Goal: Task Accomplishment & Management: Manage account settings

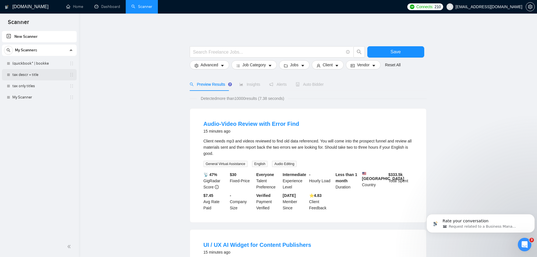
click at [37, 72] on link "tax descr + title" at bounding box center [39, 74] width 54 height 11
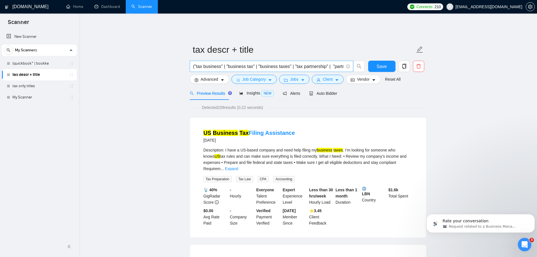
click at [327, 63] on input "("tax business" | "business tax" | "business taxes" | "tax partnership" | "part…" at bounding box center [268, 66] width 151 height 7
click at [239, 78] on icon "bars" at bounding box center [238, 80] width 4 height 4
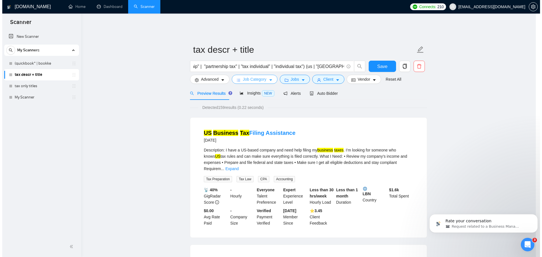
scroll to position [0, 0]
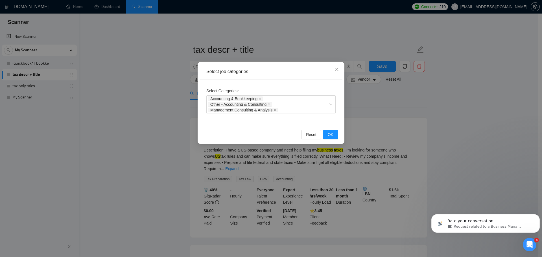
click at [158, 132] on div "Select job categories Select Categories Accounting & Bookkeeping Other - Accoun…" at bounding box center [271, 128] width 542 height 257
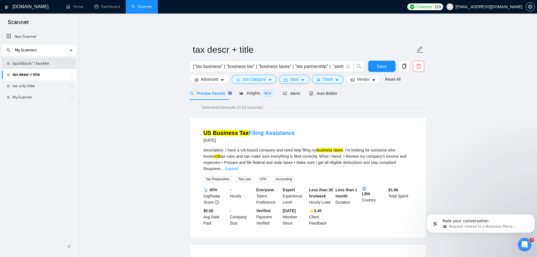
click at [21, 63] on link "(quickbook* | bookke" at bounding box center [39, 63] width 54 height 11
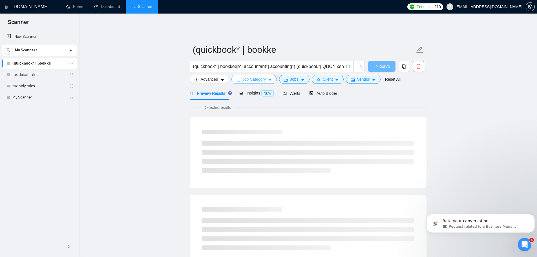
click at [250, 76] on span "Job Category" at bounding box center [254, 79] width 23 height 6
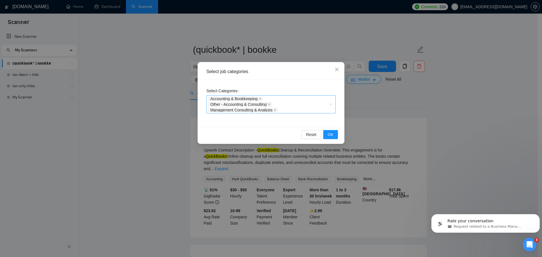
click at [301, 106] on div "Accounting & Bookkeeping Other - Accounting & Consulting Management Consulting …" at bounding box center [268, 104] width 121 height 17
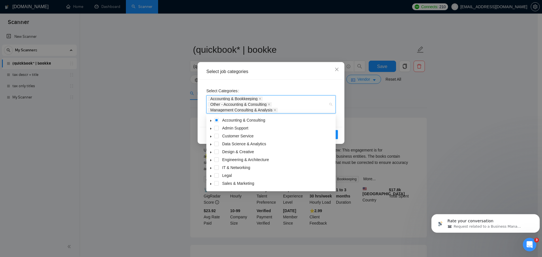
click at [210, 120] on icon "caret-down" at bounding box center [210, 121] width 1 height 2
click at [136, 133] on div "Select job categories Select Categories Accounting & Bookkeeping Other - Accoun…" at bounding box center [271, 128] width 542 height 257
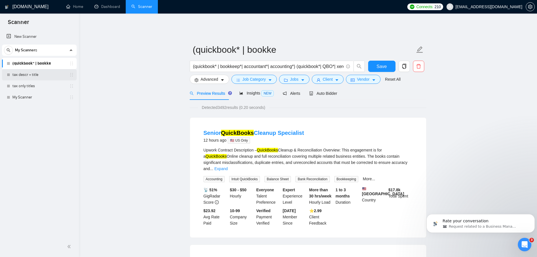
click at [22, 73] on link "tax descr + title" at bounding box center [39, 74] width 54 height 11
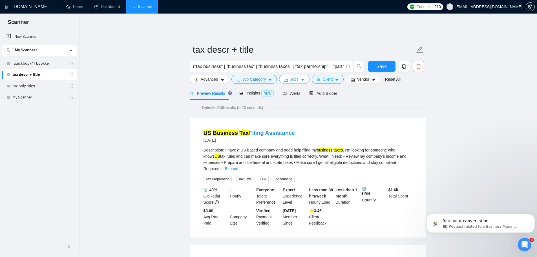
click at [292, 77] on span "Jobs" at bounding box center [294, 79] width 8 height 6
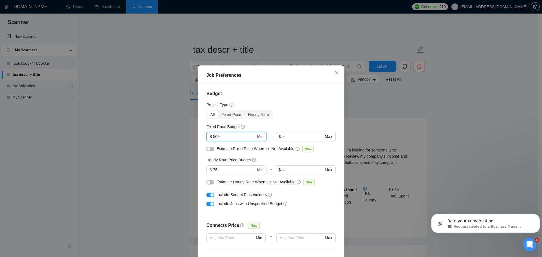
drag, startPoint x: 241, startPoint y: 139, endPoint x: 193, endPoint y: 140, distance: 47.7
click at [193, 140] on div "Job Preferences Budget Project Type All Fixed Price Hourly Rate Fixed Price Bud…" at bounding box center [271, 128] width 542 height 257
type input "3"
click at [229, 173] on input "75" at bounding box center [234, 170] width 43 height 6
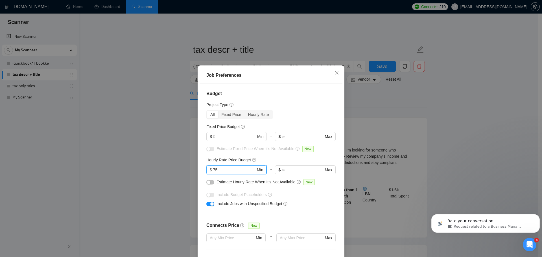
type input "7"
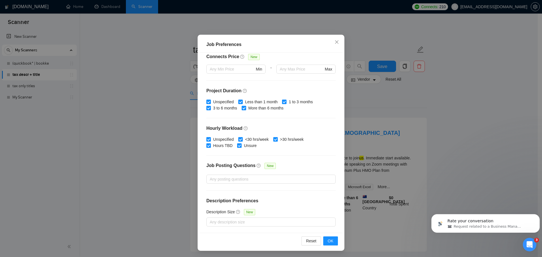
scroll to position [31, 0]
click at [333, 240] on button "OK" at bounding box center [330, 240] width 15 height 9
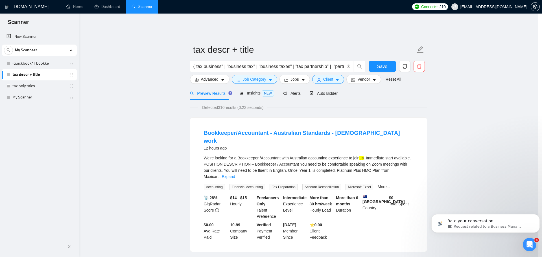
scroll to position [0, 0]
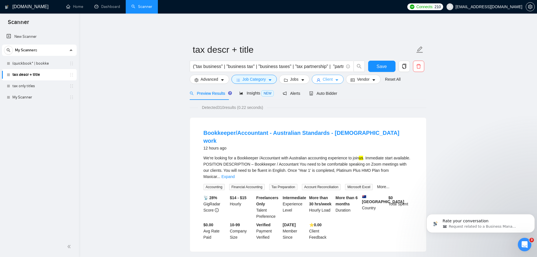
click at [325, 77] on span "Client" at bounding box center [328, 79] width 10 height 6
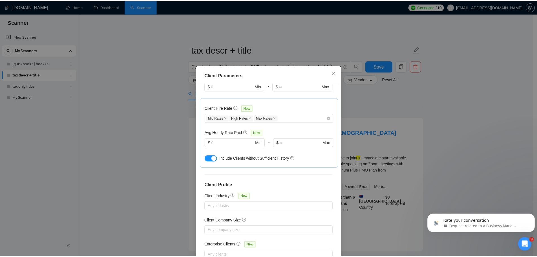
scroll to position [171, 0]
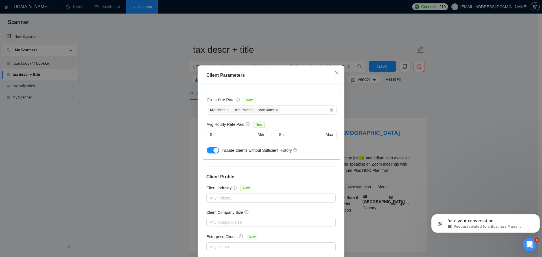
click at [168, 155] on div "Client Parameters Client Location Include Client Countries Select Exclude Clien…" at bounding box center [271, 128] width 542 height 257
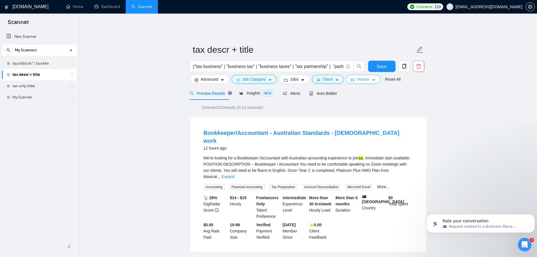
click at [357, 80] on button "Vendor" at bounding box center [363, 79] width 34 height 9
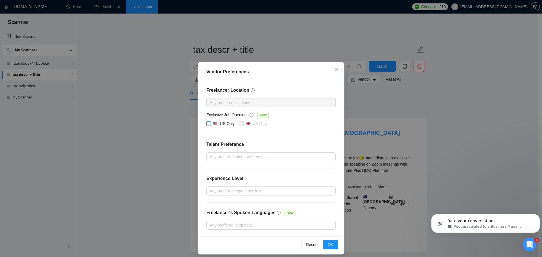
click at [207, 122] on input "US Only" at bounding box center [208, 123] width 4 height 4
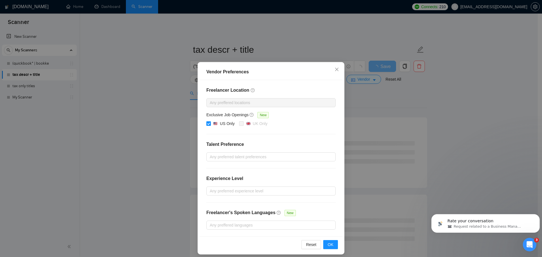
click at [207, 122] on input "US Only" at bounding box center [208, 123] width 4 height 4
checkbox input "false"
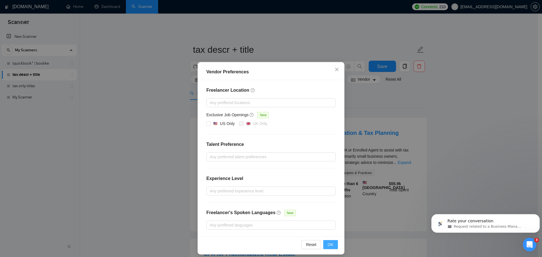
click at [332, 244] on button "OK" at bounding box center [330, 244] width 15 height 9
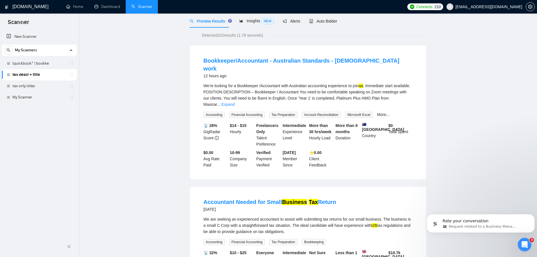
scroll to position [0, 0]
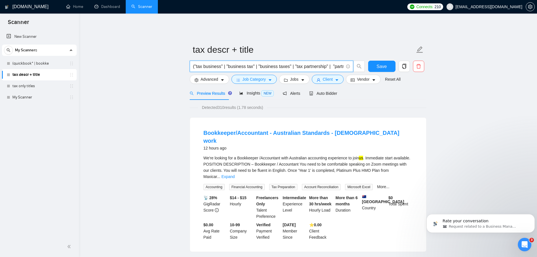
click at [313, 64] on input "("tax business" | "business tax" | "business taxes" | "tax partnership" | "part…" at bounding box center [268, 66] width 151 height 7
click at [341, 63] on input "("tax business" | "business tax" | "business taxes" | "tax partnership" | "part…" at bounding box center [268, 66] width 151 height 7
click at [26, 83] on link "tax only titles" at bounding box center [39, 85] width 54 height 11
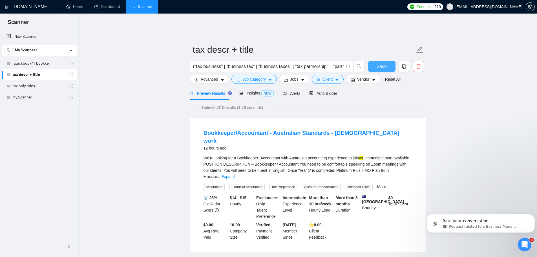
click at [385, 63] on span "Save" at bounding box center [382, 66] width 10 height 7
click at [24, 88] on link "tax only titles" at bounding box center [39, 85] width 54 height 11
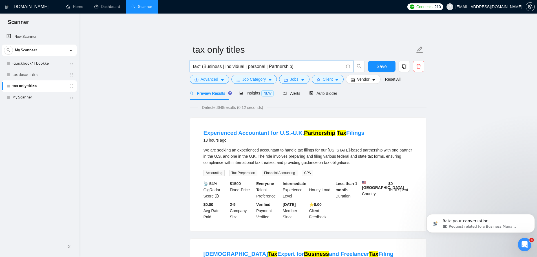
click at [289, 64] on input "tax* (Business | individual | personal | Partnership)" at bounding box center [268, 66] width 151 height 7
click at [301, 63] on input "tax* (Business | individual | personal | Partnership| 1040| 1065|1120|1120S)" at bounding box center [268, 66] width 151 height 7
click at [315, 63] on input "tax* (Business | individual | personal | Partnership| 1040 | 1065|1120|1120S)" at bounding box center [268, 66] width 151 height 7
click at [329, 63] on input "tax* (Business | individual | personal | Partnership| 1040 | 1065 |1120|1120S)" at bounding box center [268, 66] width 151 height 7
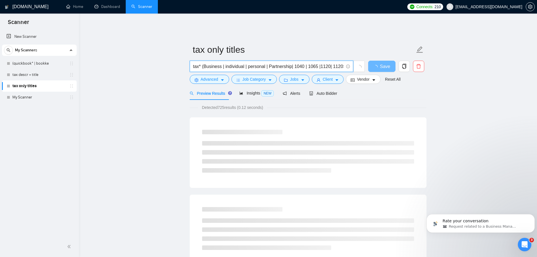
click at [341, 63] on input "tax* (Business | individual | personal | Partnership| 1040 | 1065 |1120| 1120S)" at bounding box center [268, 66] width 151 height 7
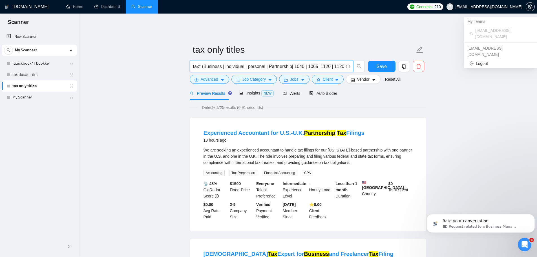
scroll to position [0, 2]
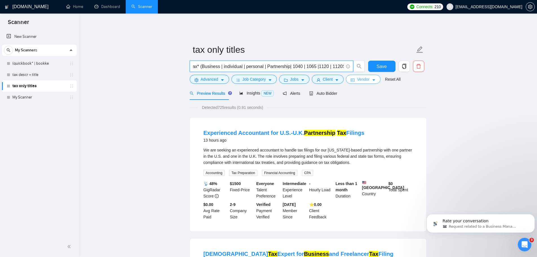
type input "tax* (Business | individual | personal | Partnership| 1040 | 1065 |1120 | 1120S…"
click at [362, 77] on span "Vendor" at bounding box center [363, 79] width 12 height 6
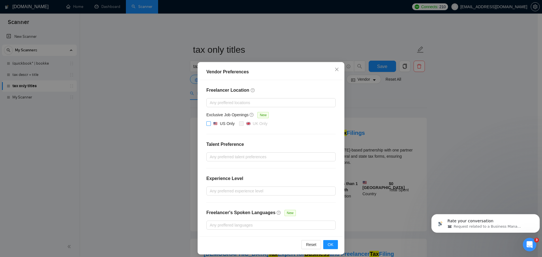
click at [206, 124] on input "US Only" at bounding box center [208, 123] width 4 height 4
checkbox input "true"
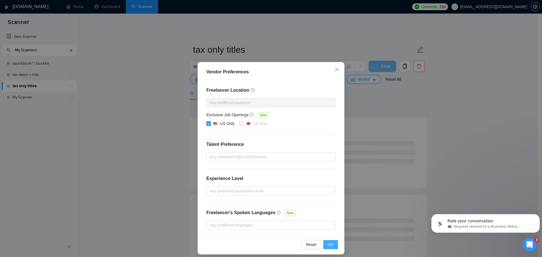
click at [329, 246] on span "OK" at bounding box center [330, 244] width 6 height 6
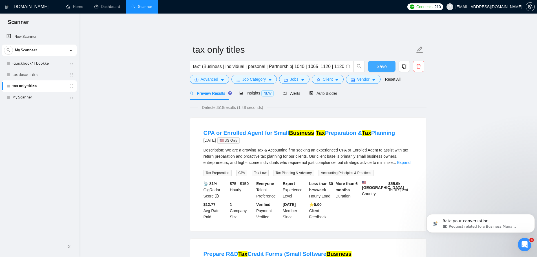
click at [377, 66] on button "Save" at bounding box center [381, 66] width 27 height 11
click at [379, 63] on span "Save" at bounding box center [382, 66] width 10 height 7
click at [32, 58] on link "(quickbook* | bookke" at bounding box center [39, 63] width 54 height 11
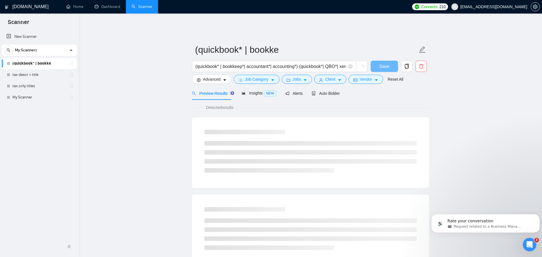
click at [33, 61] on link "(quickbook* | bookke" at bounding box center [39, 63] width 54 height 11
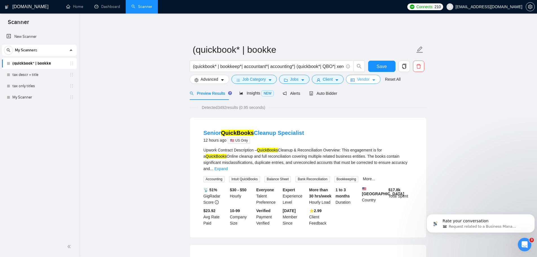
click at [354, 77] on button "Vendor" at bounding box center [363, 79] width 34 height 9
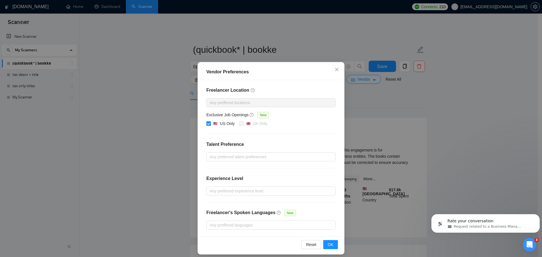
click at [354, 77] on div "Vendor Preferences Freelancer Location Any preffered locations Exclusive Job Op…" at bounding box center [271, 128] width 542 height 257
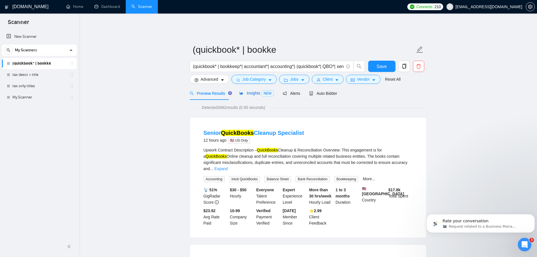
click at [254, 91] on span "Insights NEW" at bounding box center [256, 93] width 34 height 5
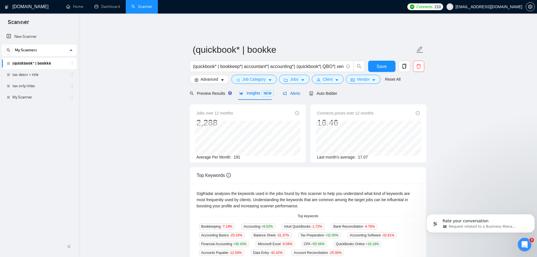
click at [288, 92] on span "Alerts" at bounding box center [291, 93] width 17 height 5
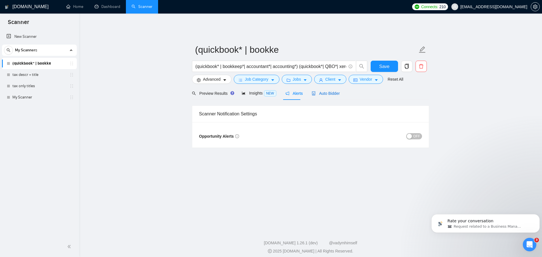
click at [313, 91] on span "Auto Bidder" at bounding box center [325, 93] width 28 height 5
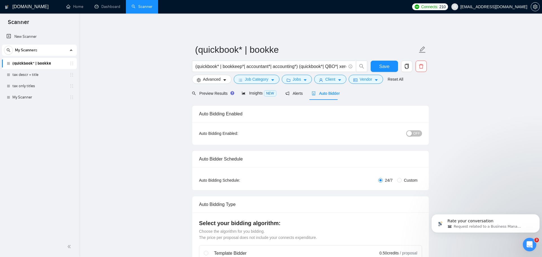
radio input "false"
radio input "true"
checkbox input "true"
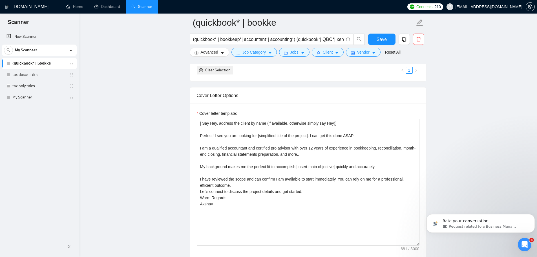
scroll to position [649, 0]
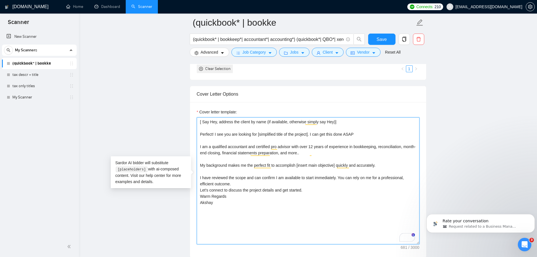
drag, startPoint x: 234, startPoint y: 205, endPoint x: 200, endPoint y: 119, distance: 93.2
click at [200, 119] on textarea "[ Say Hey, address the client by name (if available, otherwise simply say Hey)]…" at bounding box center [308, 180] width 223 height 127
click at [37, 76] on link "tax descr + title" at bounding box center [39, 74] width 54 height 11
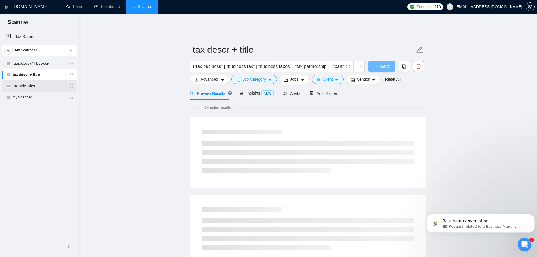
click at [36, 86] on link "tax only titles" at bounding box center [39, 85] width 54 height 11
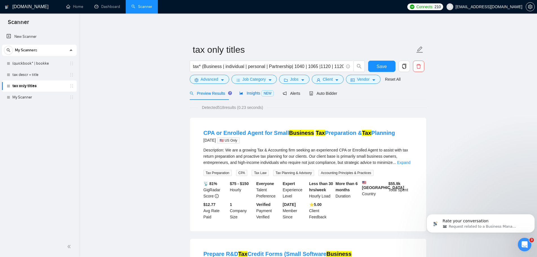
click at [257, 91] on span "Insights NEW" at bounding box center [256, 93] width 34 height 5
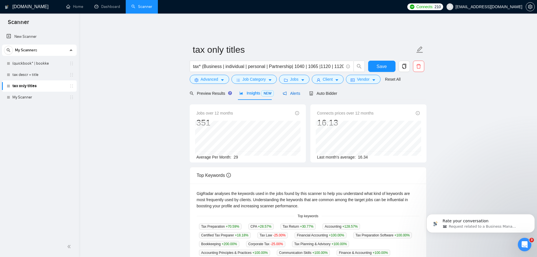
click at [292, 91] on span "Alerts" at bounding box center [291, 93] width 17 height 5
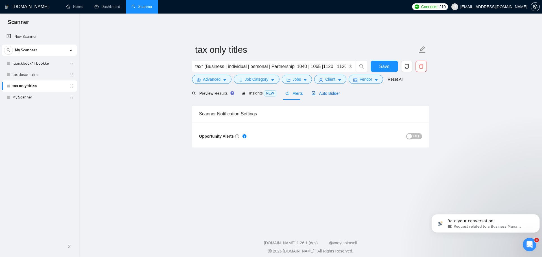
click at [327, 91] on span "Auto Bidder" at bounding box center [325, 93] width 28 height 5
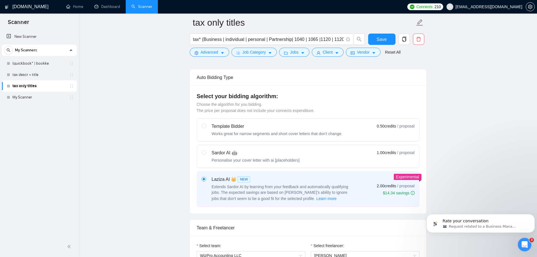
scroll to position [141, 0]
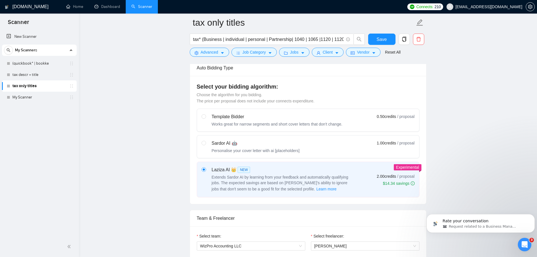
click at [245, 148] on div "Personalise your cover letter with ai [placeholders]" at bounding box center [256, 151] width 88 height 6
click at [206, 145] on input "radio" at bounding box center [204, 143] width 4 height 4
radio input "true"
radio input "false"
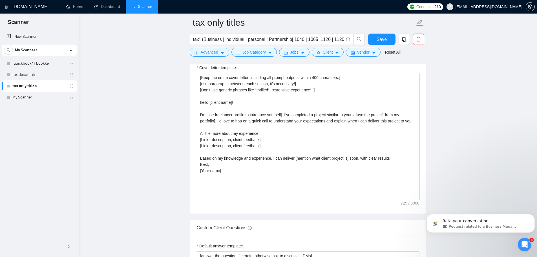
scroll to position [592, 0]
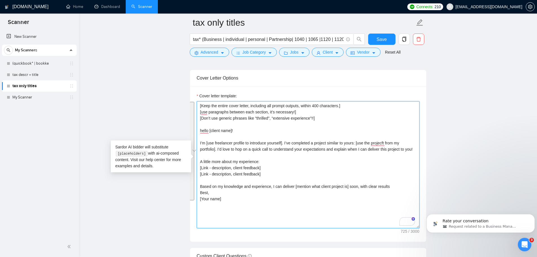
drag, startPoint x: 239, startPoint y: 207, endPoint x: 197, endPoint y: 100, distance: 115.2
click at [197, 100] on div "Cover Letter Options Cover letter template: [Keep the entire cover letter, incl…" at bounding box center [308, 156] width 237 height 172
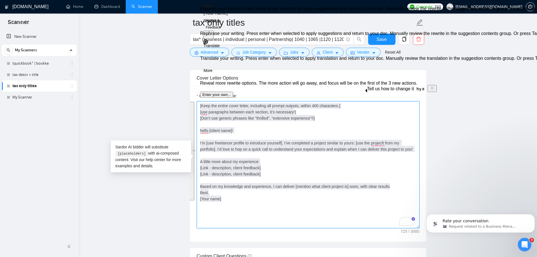
paste textarea "Say Hey, address the client by name (if available, otherwise simply say Hey)] P…"
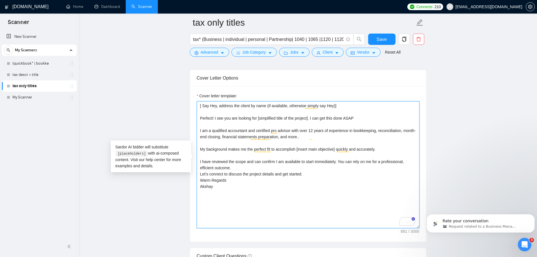
click at [212, 127] on textarea "[ Say Hey, address the client by name (if available, otherwise simply say Hey)]…" at bounding box center [308, 164] width 223 height 127
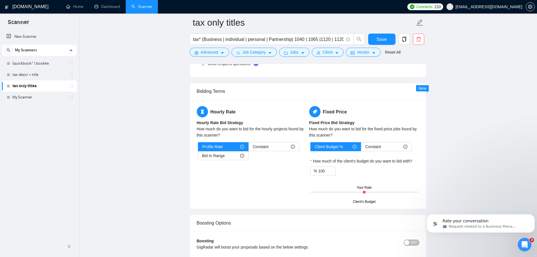
scroll to position [846, 0]
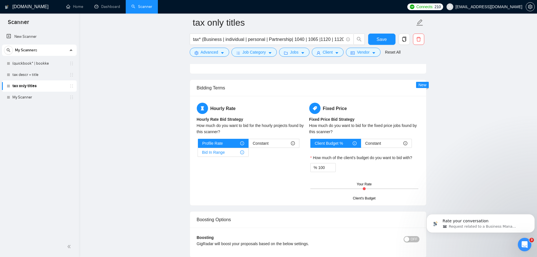
click at [223, 149] on span "Bid In Range" at bounding box center [213, 152] width 23 height 8
click at [198, 154] on input "Bid In Range" at bounding box center [198, 154] width 0 height 0
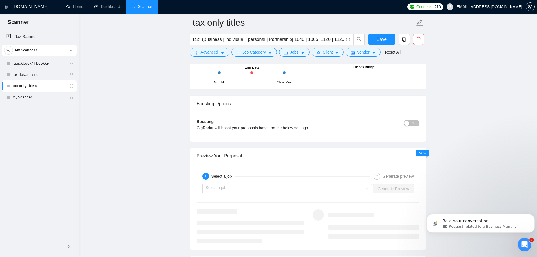
scroll to position [1015, 0]
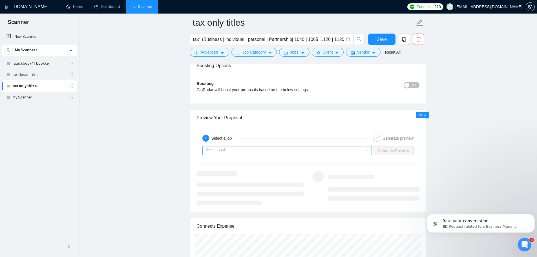
click at [279, 146] on input "search" at bounding box center [285, 150] width 159 height 8
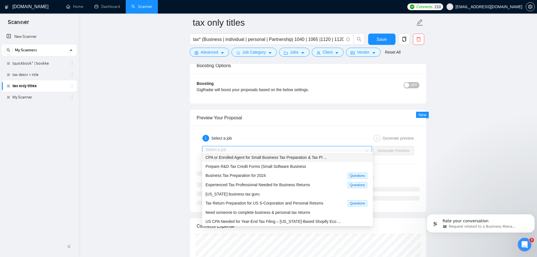
click at [250, 160] on div "CPA or Enrolled Agent for Small Business Tax Preparation & Tax Pl ..." at bounding box center [288, 157] width 164 height 6
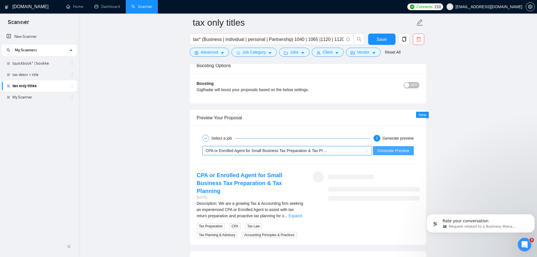
click at [398, 148] on span "Generate Preview" at bounding box center [394, 151] width 32 height 6
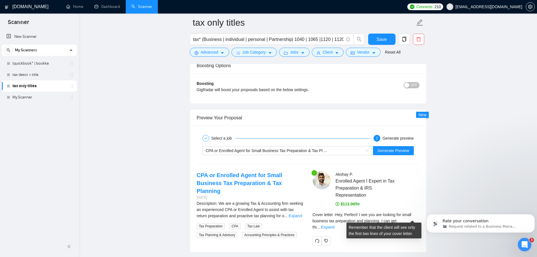
click at [411, 212] on span "Cover letter - Hey, Perfect! I see you are looking for small business tax prepa…" at bounding box center [362, 220] width 99 height 17
click at [334, 225] on link "Expand" at bounding box center [327, 227] width 13 height 5
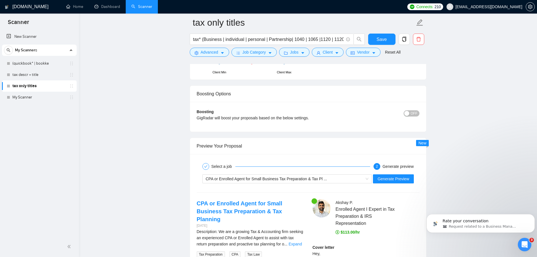
scroll to position [1044, 0]
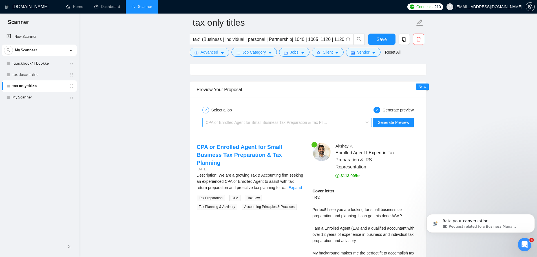
click at [335, 118] on div "CPA or Enrolled Agent for Small Business Tax Preparation & Tax Pl ..." at bounding box center [285, 122] width 158 height 8
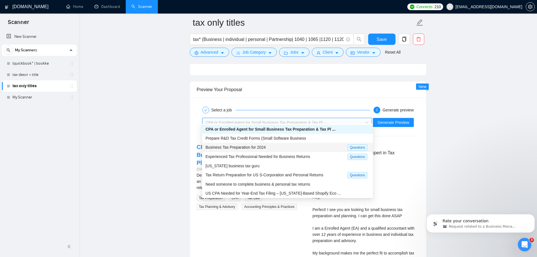
click at [274, 148] on div "Business Tax Preparation for 2024" at bounding box center [277, 147] width 142 height 6
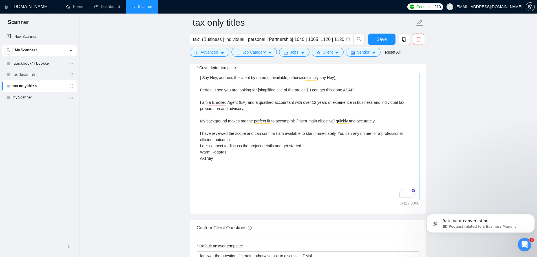
scroll to position [592, 0]
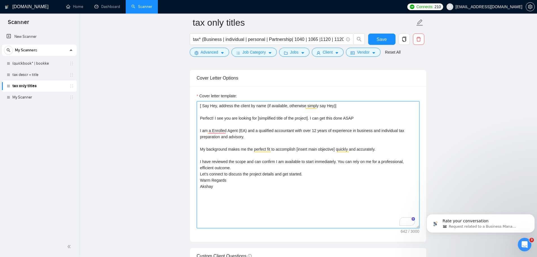
click at [216, 129] on textarea "[ Say Hey, address the client by name (if available, otherwise simply say Hey)]…" at bounding box center [308, 164] width 223 height 127
click at [260, 145] on textarea "[ Say Hey, address the client by name (if available, otherwise simply say Hey)]…" at bounding box center [308, 164] width 223 height 127
click at [264, 147] on textarea "[ Say Hey, address the client by name (if available, otherwise simply say Hey)]…" at bounding box center [308, 164] width 223 height 127
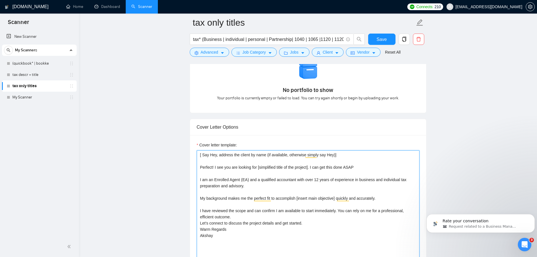
scroll to position [536, 0]
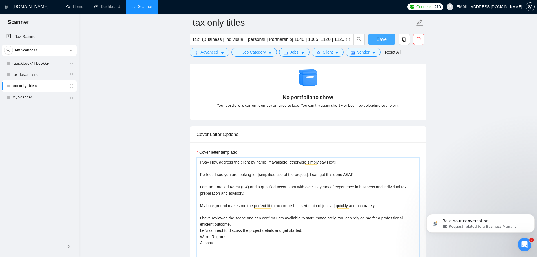
type textarea "[ Say Hey, address the client by name (if available, otherwise simply say Hey)]…"
click at [378, 41] on span "Save" at bounding box center [382, 39] width 10 height 7
click at [387, 40] on button "Save" at bounding box center [381, 39] width 27 height 11
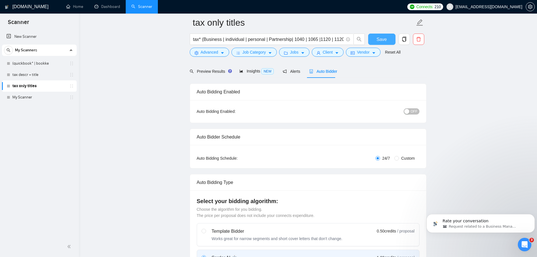
scroll to position [0, 0]
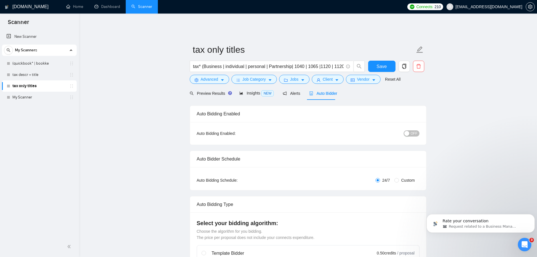
click at [401, 177] on span "Custom" at bounding box center [408, 180] width 18 height 6
click at [399, 178] on input "Custom" at bounding box center [397, 180] width 5 height 5
radio input "true"
radio input "false"
checkbox input "true"
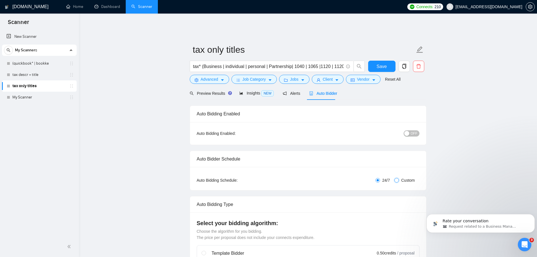
checkbox input "true"
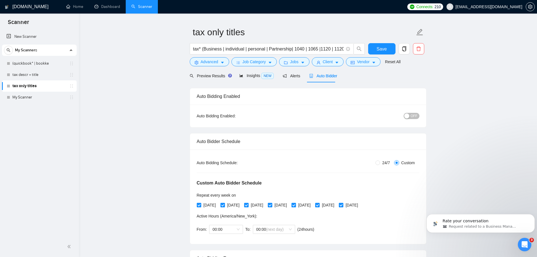
scroll to position [141, 0]
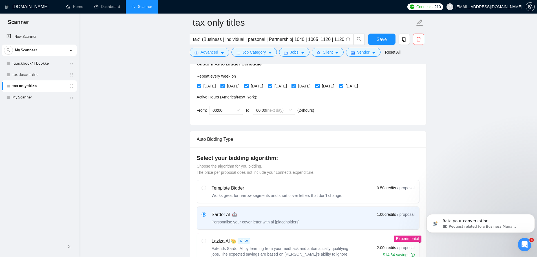
click at [343, 84] on input "[DATE]" at bounding box center [341, 86] width 4 height 4
checkbox input "false"
click at [222, 106] on span "00:00" at bounding box center [226, 110] width 27 height 8
click at [223, 140] on div "09:00" at bounding box center [225, 142] width 27 height 6
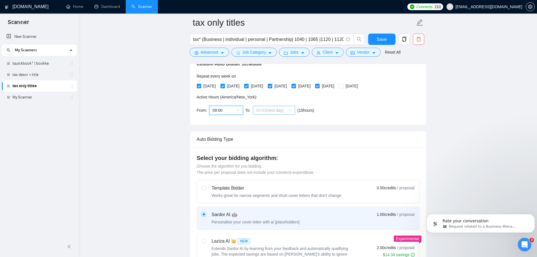
click at [267, 108] on span "(next day)" at bounding box center [274, 110] width 17 height 5
click at [268, 164] on div "21:00" at bounding box center [273, 165] width 36 height 6
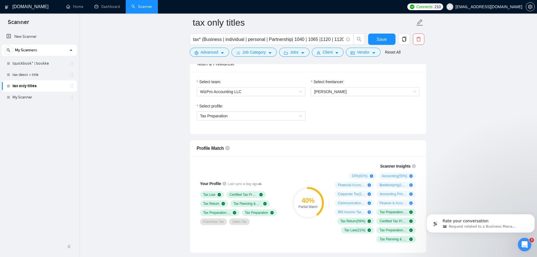
scroll to position [282, 0]
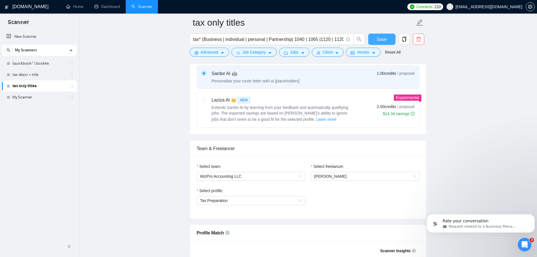
click at [382, 41] on span "Save" at bounding box center [382, 39] width 10 height 7
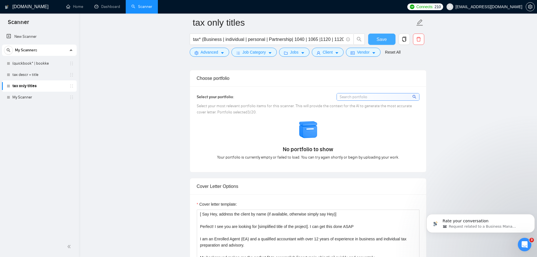
scroll to position [649, 0]
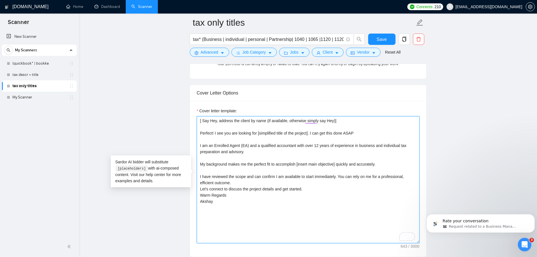
drag, startPoint x: 224, startPoint y: 200, endPoint x: 196, endPoint y: 116, distance: 88.6
click at [196, 116] on div "Cover letter template: [ Say Hey, address the client by name (if available, oth…" at bounding box center [308, 179] width 236 height 156
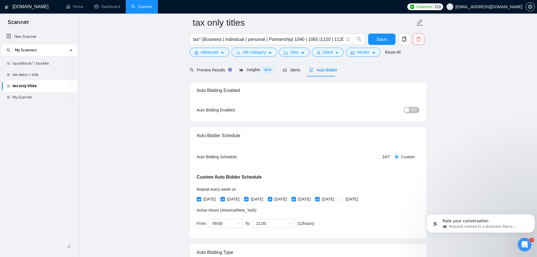
scroll to position [0, 0]
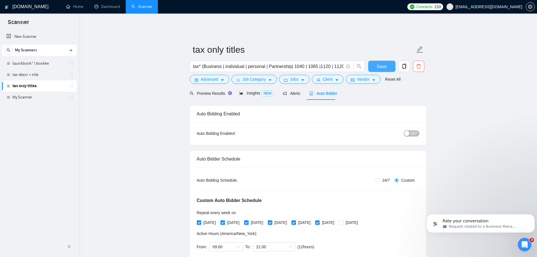
drag, startPoint x: 380, startPoint y: 65, endPoint x: 151, endPoint y: 86, distance: 230.5
click at [380, 65] on span "Save" at bounding box center [382, 66] width 10 height 7
click at [29, 75] on link "tax descr + title" at bounding box center [39, 74] width 54 height 11
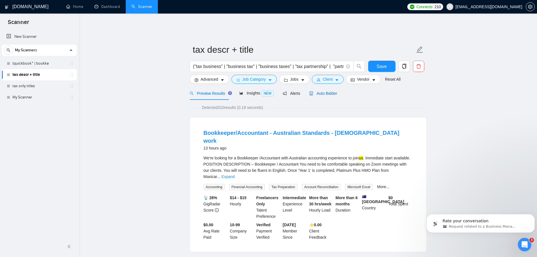
click at [318, 91] on span "Auto Bidder" at bounding box center [323, 93] width 28 height 5
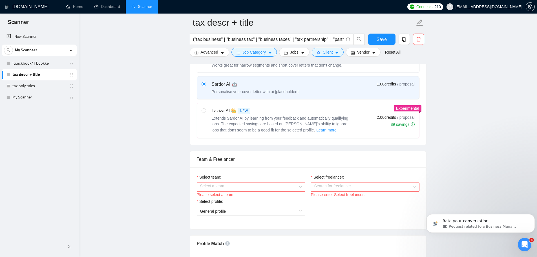
scroll to position [254, 0]
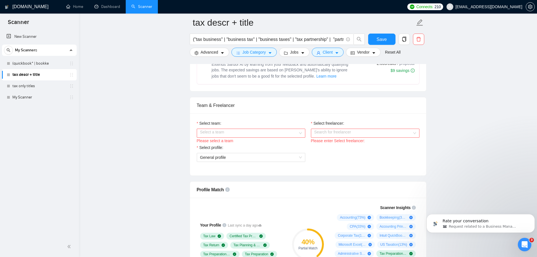
click at [258, 129] on input "Select team:" at bounding box center [249, 133] width 98 height 8
click at [230, 142] on div "WizPro Accounting LLC" at bounding box center [251, 140] width 102 height 6
click at [340, 129] on input "Select freelancer:" at bounding box center [363, 133] width 98 height 8
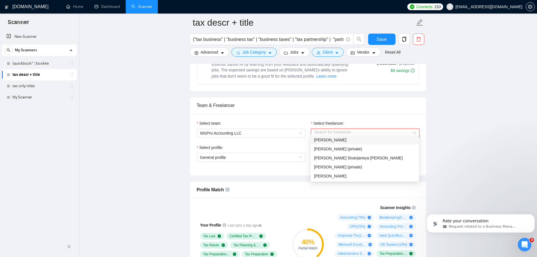
click at [330, 143] on div "[PERSON_NAME]" at bounding box center [365, 140] width 102 height 6
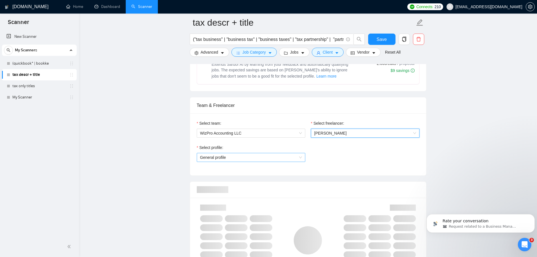
click at [258, 156] on span "General profile" at bounding box center [251, 157] width 102 height 8
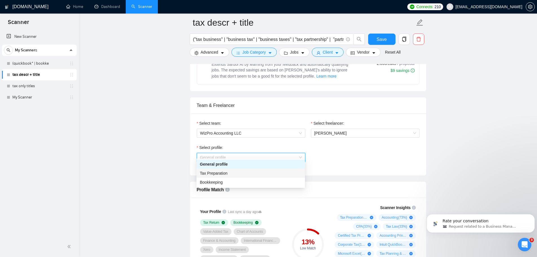
click at [228, 174] on div "Tax Preparation" at bounding box center [251, 173] width 102 height 6
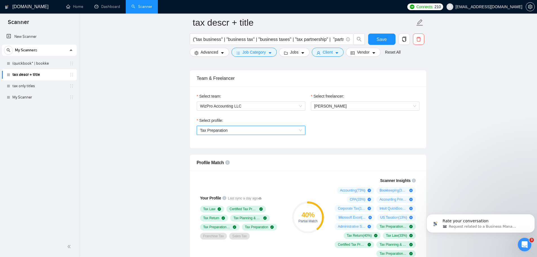
scroll to position [423, 0]
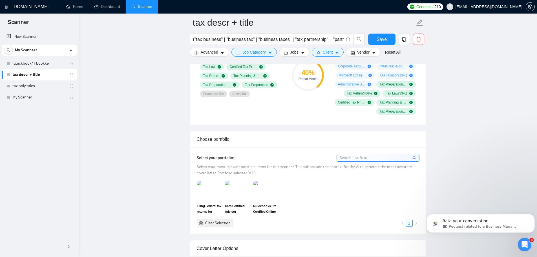
click at [213, 220] on div "Clear Selection" at bounding box center [217, 223] width 25 height 6
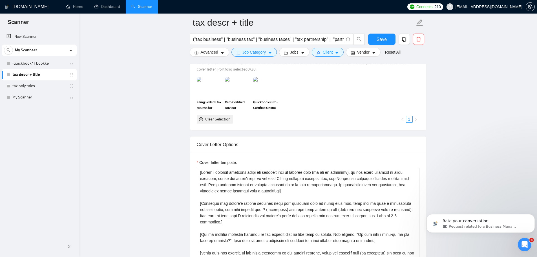
scroll to position [536, 0]
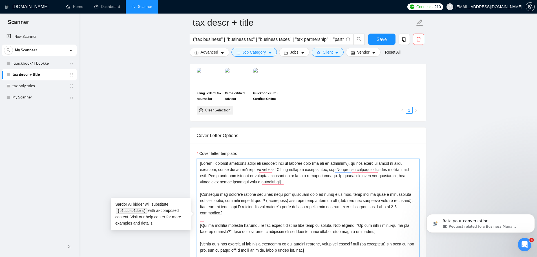
drag, startPoint x: 313, startPoint y: 240, endPoint x: 192, endPoint y: 156, distance: 147.2
click at [192, 157] on div "Cover letter template:" at bounding box center [308, 222] width 236 height 156
paste textarea "Say Hey, address the client by name (if available, otherwise simply say Hey)] P…"
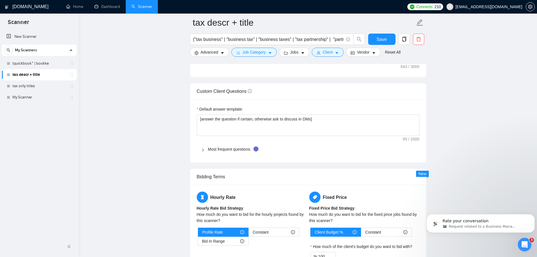
scroll to position [761, 0]
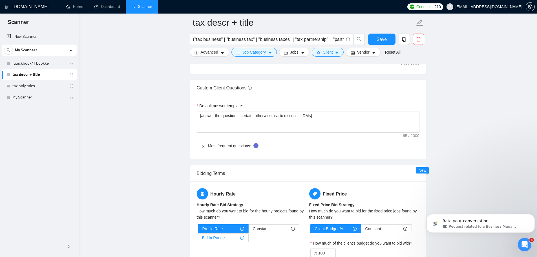
type textarea "[ Say Hey, address the client by name (if available, otherwise simply say Hey)]…"
click at [231, 234] on div "Bid In Range" at bounding box center [223, 238] width 42 height 8
click at [198, 239] on input "Bid In Range" at bounding box center [198, 239] width 0 height 0
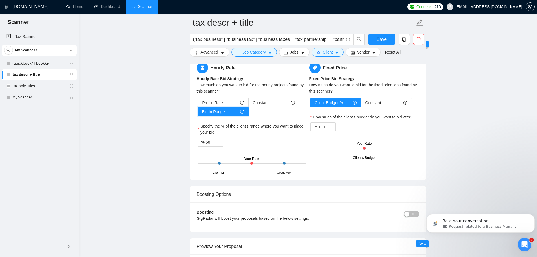
scroll to position [959, 0]
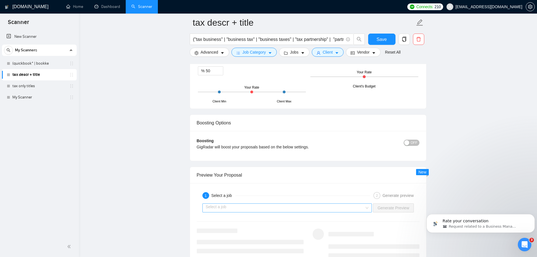
click at [285, 204] on input "search" at bounding box center [285, 208] width 159 height 8
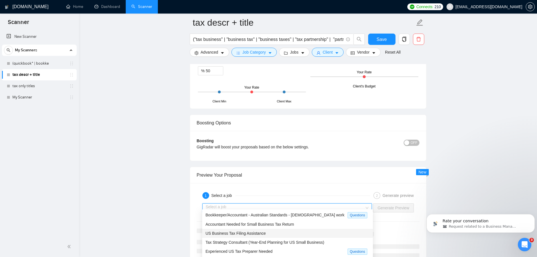
click at [262, 236] on div "US Business Tax Filing Assistance" at bounding box center [288, 233] width 164 height 6
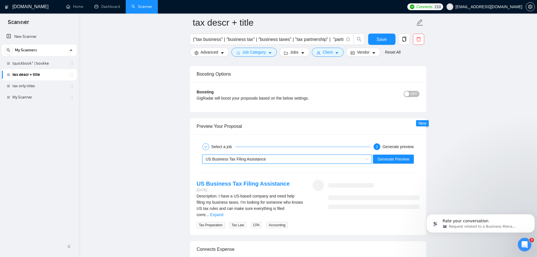
scroll to position [1015, 0]
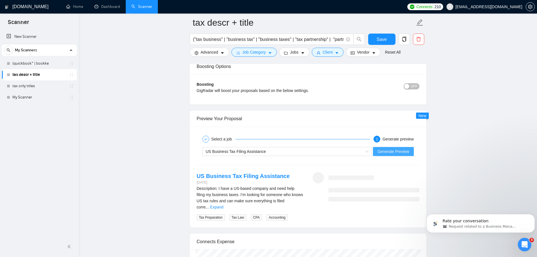
click at [396, 150] on span "Generate Preview" at bounding box center [394, 151] width 32 height 6
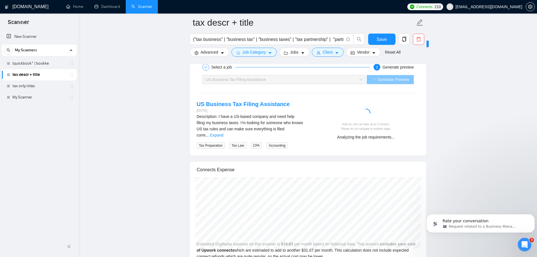
scroll to position [1100, 0]
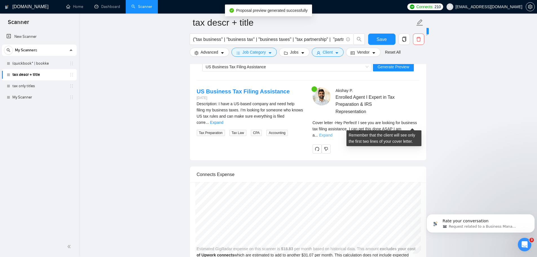
click at [333, 133] on link "Expand" at bounding box center [325, 135] width 13 height 5
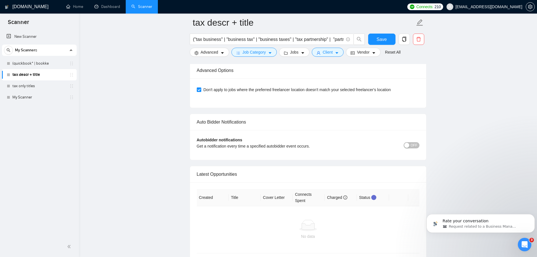
scroll to position [1438, 0]
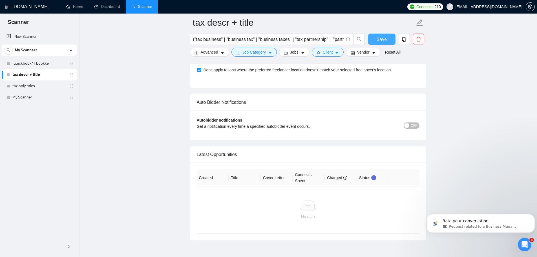
click at [379, 41] on span "Save" at bounding box center [382, 39] width 10 height 7
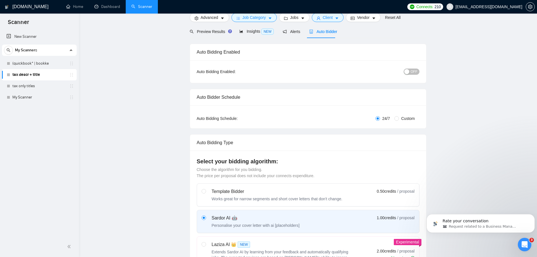
scroll to position [0, 0]
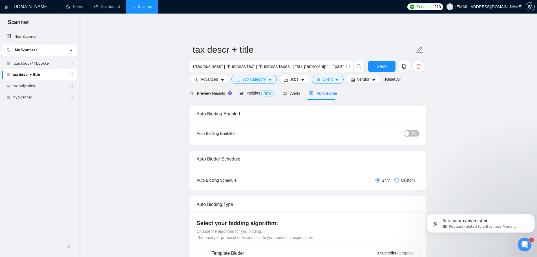
click at [398, 178] on input "Custom" at bounding box center [397, 180] width 5 height 5
radio input "true"
radio input "false"
checkbox input "true"
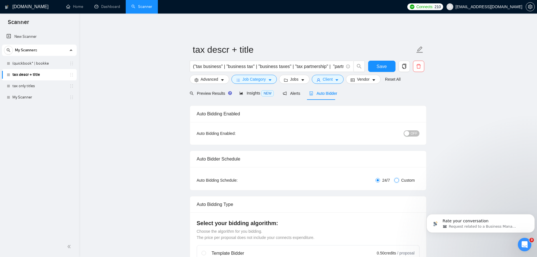
checkbox input "true"
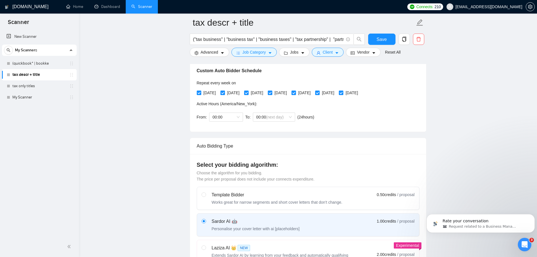
scroll to position [141, 0]
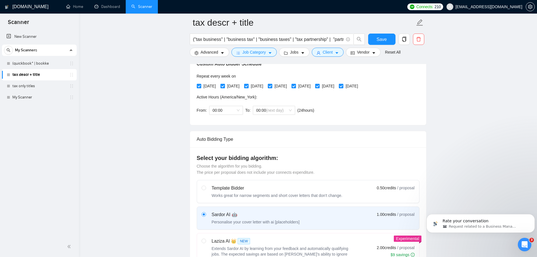
click at [343, 84] on input "[DATE]" at bounding box center [341, 86] width 4 height 4
checkbox input "false"
click at [217, 106] on span "00:00" at bounding box center [226, 110] width 27 height 8
click at [224, 144] on div "09:00" at bounding box center [225, 142] width 27 height 6
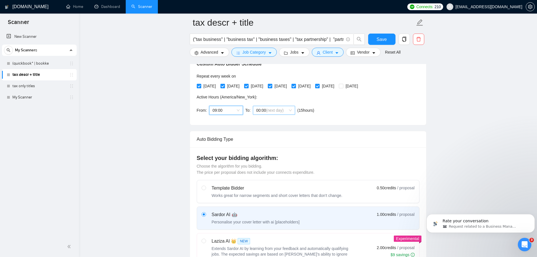
click at [272, 108] on span "(next day)" at bounding box center [274, 110] width 17 height 5
click at [267, 162] on div "21:00" at bounding box center [273, 162] width 36 height 6
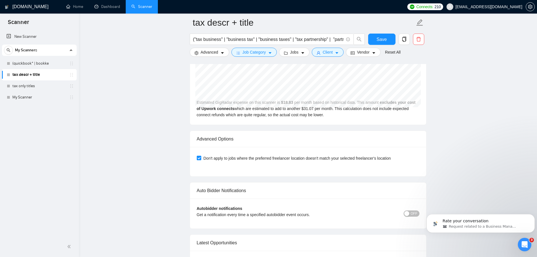
scroll to position [1523, 0]
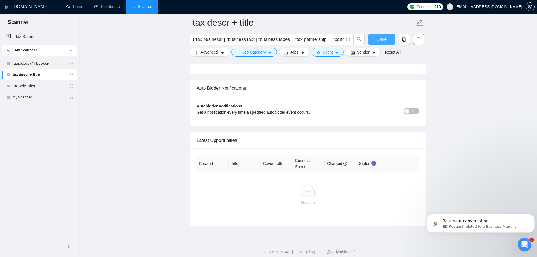
click at [382, 40] on span "Save" at bounding box center [382, 39] width 10 height 7
click at [293, 53] on span "Jobs" at bounding box center [294, 52] width 8 height 6
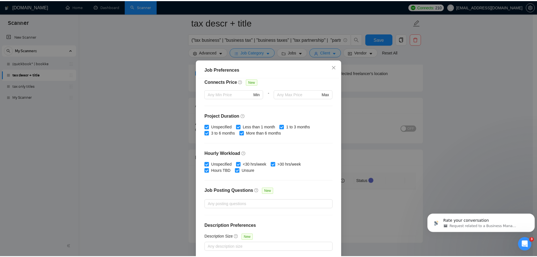
scroll to position [0, 0]
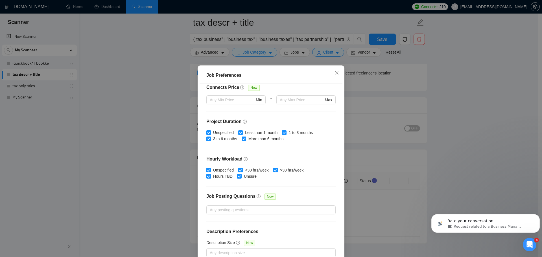
click at [163, 153] on div "Job Preferences Budget Project Type All Fixed Price Hourly Rate Fixed Price Bud…" at bounding box center [271, 128] width 542 height 257
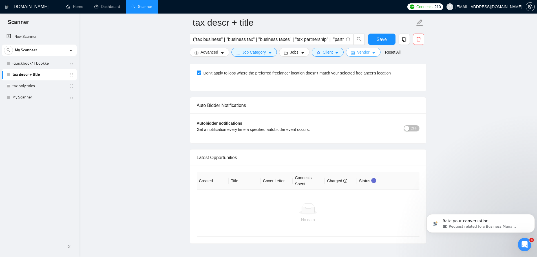
click at [361, 54] on span "Vendor" at bounding box center [363, 52] width 12 height 6
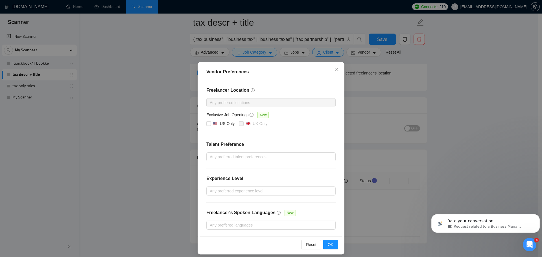
click at [445, 59] on div "Vendor Preferences Freelancer Location Any preffered locations Exclusive Job Op…" at bounding box center [271, 128] width 542 height 257
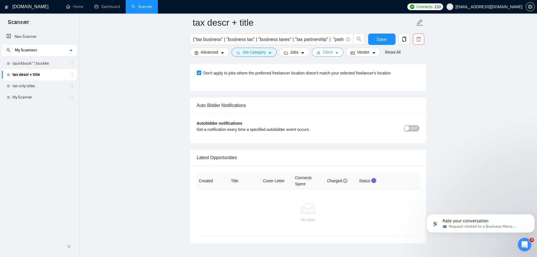
click at [340, 54] on button "Client" at bounding box center [328, 52] width 32 height 9
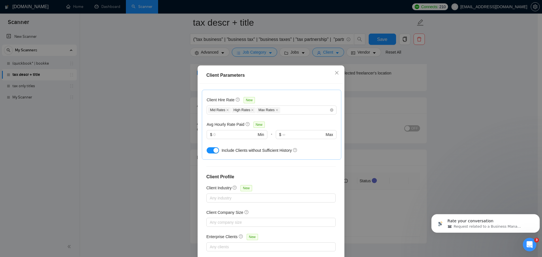
click at [171, 148] on div "Client Parameters Client Location Include Client Countries Select Exclude Clien…" at bounding box center [271, 128] width 542 height 257
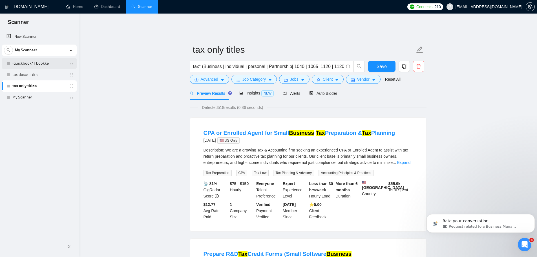
click at [32, 61] on link "(quickbook* | bookke" at bounding box center [39, 63] width 54 height 11
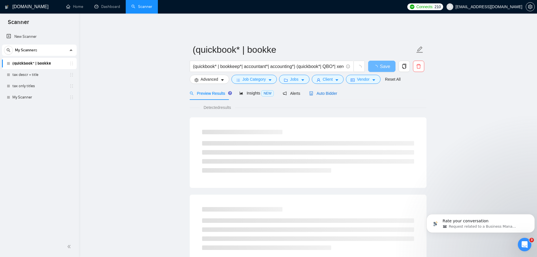
click at [321, 91] on span "Auto Bidder" at bounding box center [323, 93] width 28 height 5
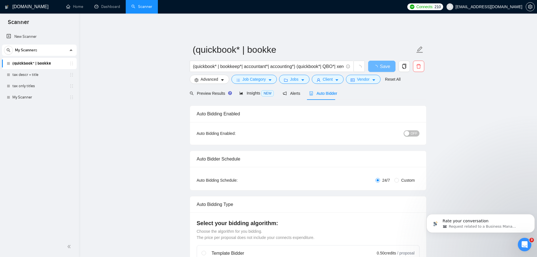
radio input "false"
radio input "true"
checkbox input "true"
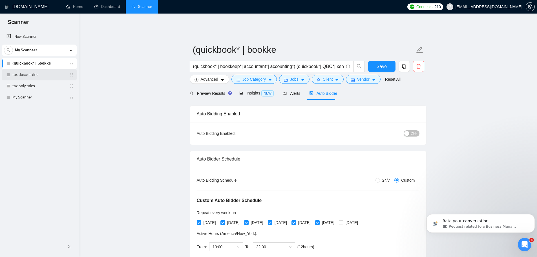
click at [20, 76] on link "tax descr + title" at bounding box center [39, 74] width 54 height 11
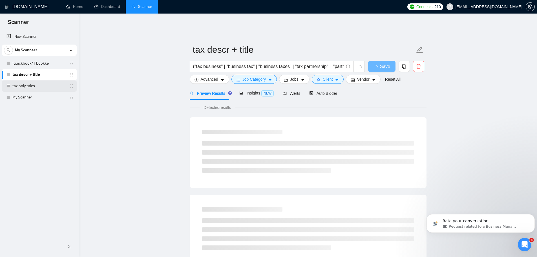
click at [26, 88] on link "tax only titles" at bounding box center [39, 85] width 54 height 11
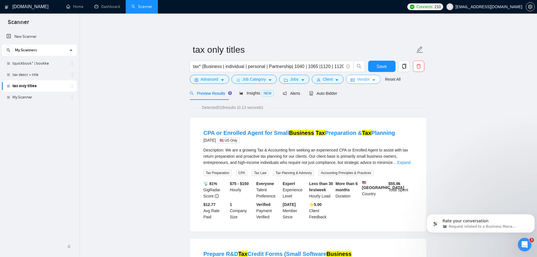
click at [357, 77] on span "Vendor" at bounding box center [363, 79] width 12 height 6
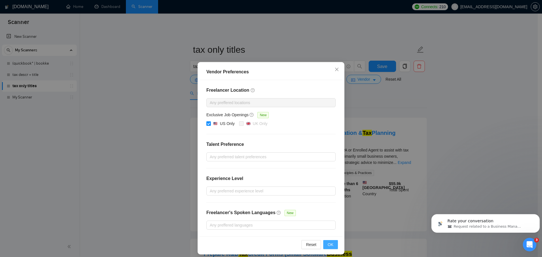
click at [329, 246] on span "OK" at bounding box center [330, 244] width 6 height 6
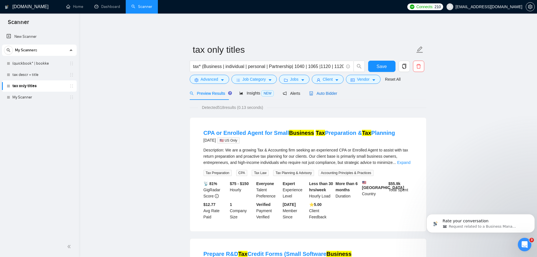
click at [312, 91] on span "Auto Bidder" at bounding box center [323, 93] width 28 height 5
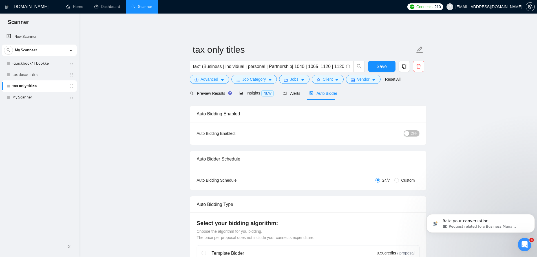
click at [400, 177] on span "Custom" at bounding box center [408, 180] width 18 height 6
click at [399, 178] on input "Custom" at bounding box center [397, 180] width 5 height 5
radio input "true"
radio input "false"
checkbox input "true"
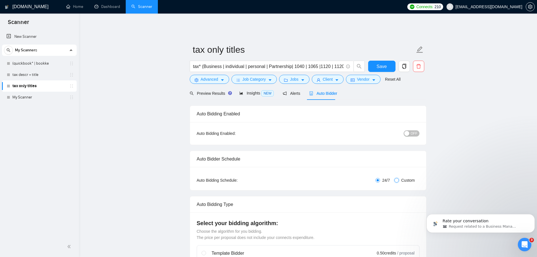
checkbox input "true"
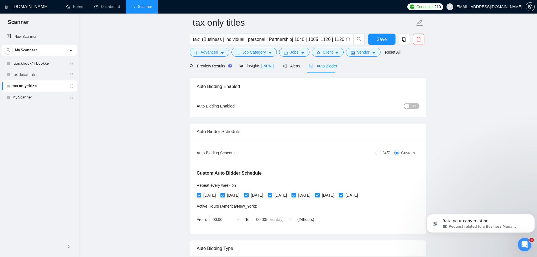
scroll to position [85, 0]
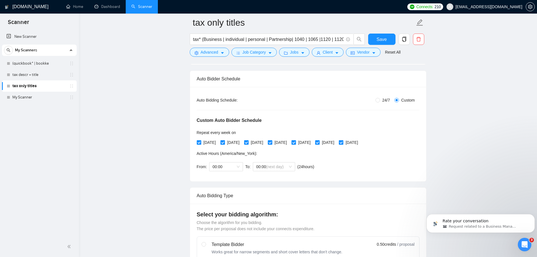
click at [343, 140] on input "[DATE]" at bounding box center [341, 142] width 4 height 4
checkbox input "false"
click at [230, 164] on span "00:00" at bounding box center [226, 166] width 27 height 8
click at [221, 190] on div "08:00" at bounding box center [225, 189] width 27 height 6
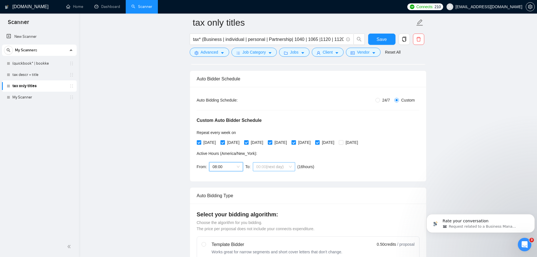
click at [276, 164] on span "(next day)" at bounding box center [274, 166] width 17 height 5
click at [265, 223] on div "21:00" at bounding box center [273, 222] width 36 height 6
click at [371, 158] on div "Custom Auto Bidder Schedule Repeat every week on Monday Tuesday Wednesday Thurs…" at bounding box center [308, 138] width 223 height 71
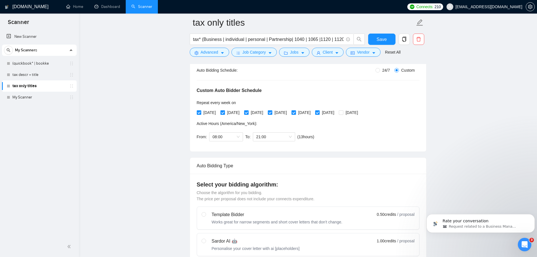
scroll to position [113, 0]
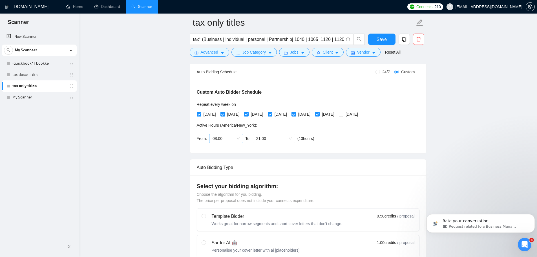
click at [220, 134] on span "08:00" at bounding box center [226, 138] width 27 height 8
click at [221, 168] on div "09:00" at bounding box center [225, 170] width 27 height 6
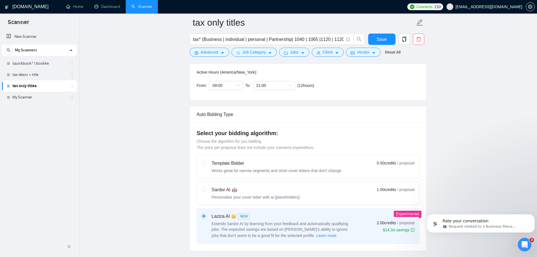
scroll to position [169, 0]
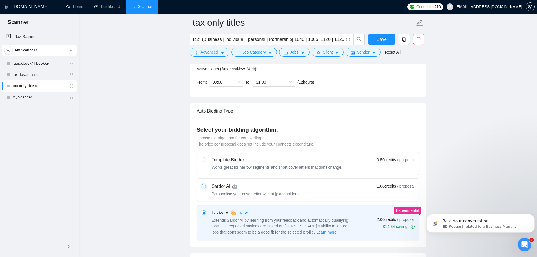
click at [204, 184] on input "radio" at bounding box center [204, 186] width 4 height 4
radio input "true"
radio input "false"
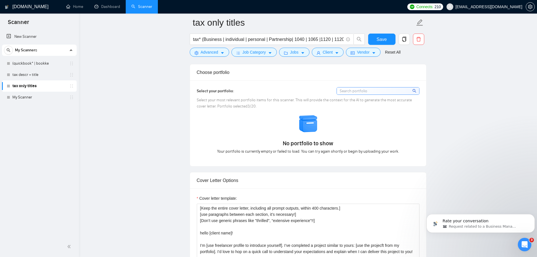
scroll to position [564, 0]
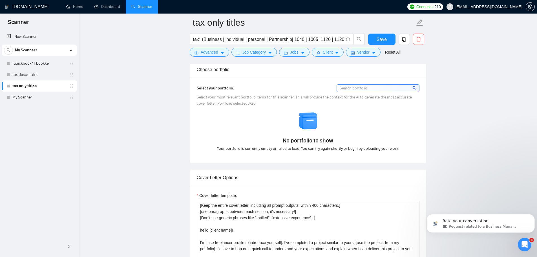
click at [365, 85] on input at bounding box center [378, 88] width 82 height 7
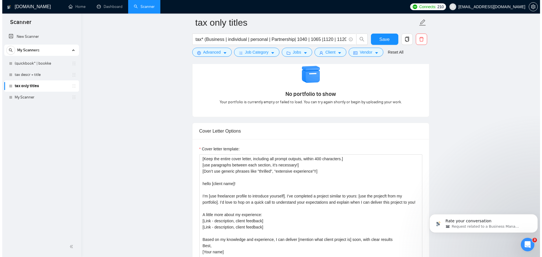
scroll to position [677, 0]
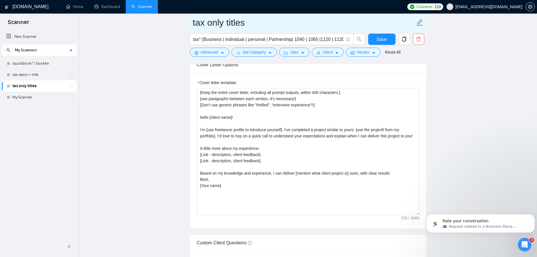
drag, startPoint x: 26, startPoint y: 75, endPoint x: 320, endPoint y: 27, distance: 298.1
click at [26, 75] on link "tax descr + title" at bounding box center [39, 74] width 54 height 11
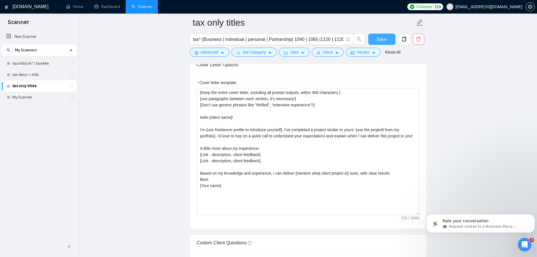
click at [389, 42] on button "Save" at bounding box center [381, 39] width 27 height 11
